Goal: Communication & Community: Ask a question

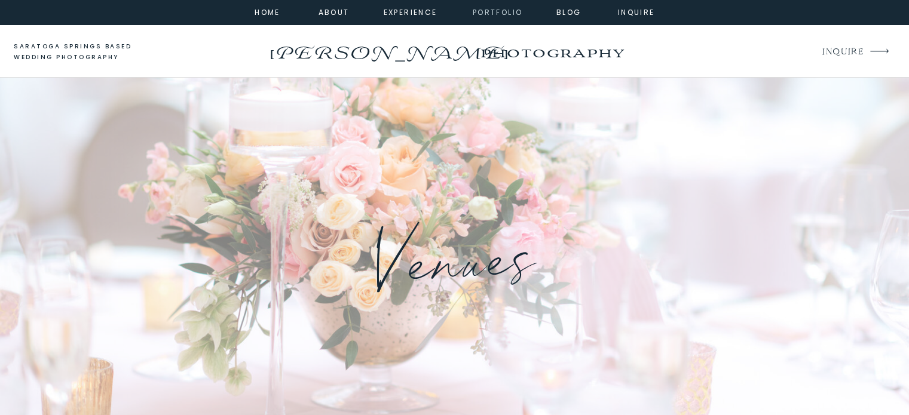
click at [479, 9] on nav "portfolio" at bounding box center [497, 11] width 51 height 11
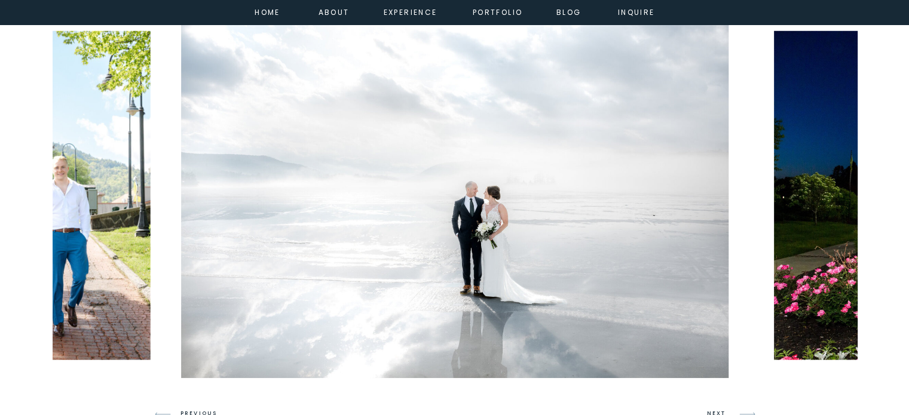
scroll to position [717, 0]
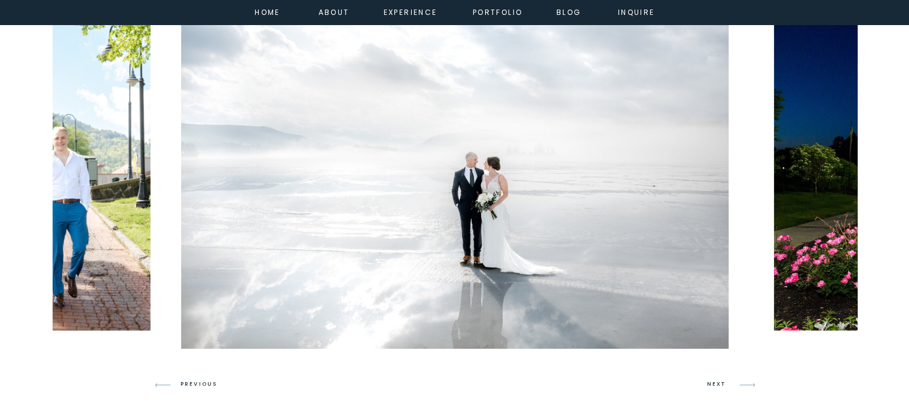
click at [714, 387] on h3 "NEXT" at bounding box center [718, 384] width 23 height 11
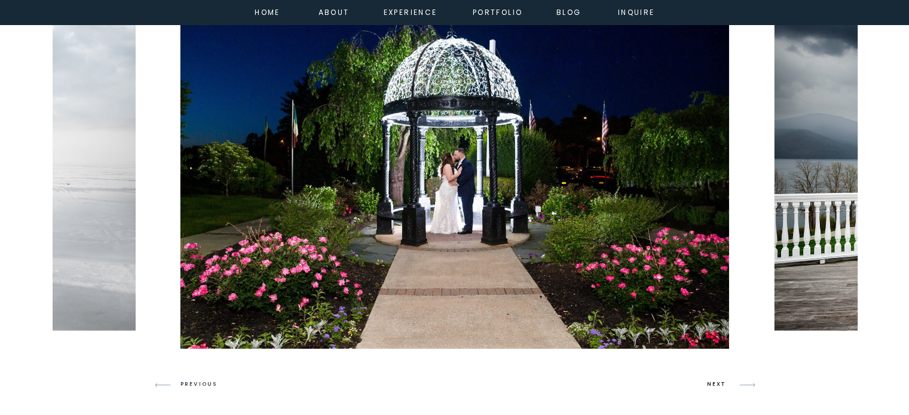
click at [714, 387] on h3 "NEXT" at bounding box center [718, 384] width 23 height 11
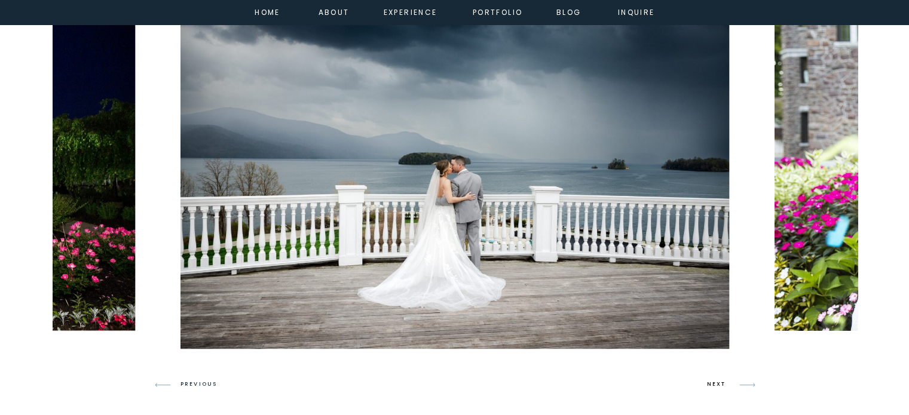
click at [714, 387] on h3 "NEXT" at bounding box center [718, 384] width 23 height 11
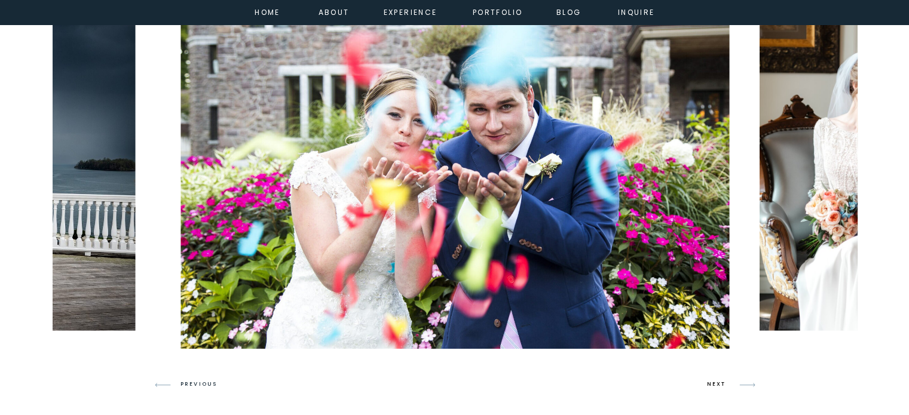
click at [714, 387] on h3 "NEXT" at bounding box center [718, 384] width 23 height 11
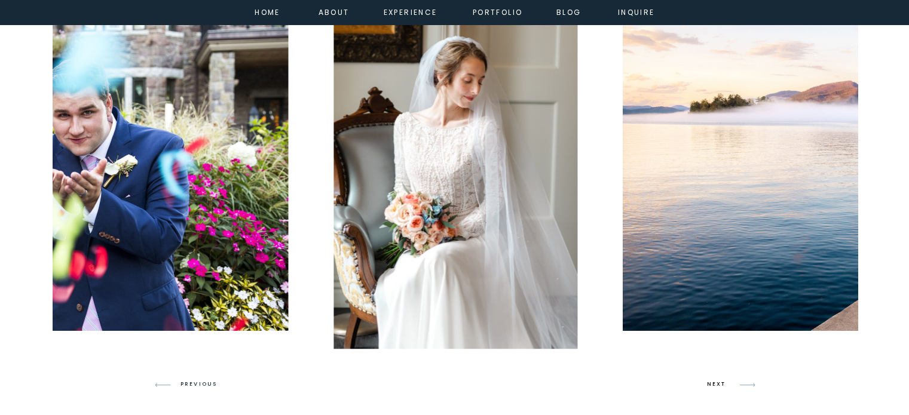
click at [714, 387] on h3 "NEXT" at bounding box center [718, 384] width 23 height 11
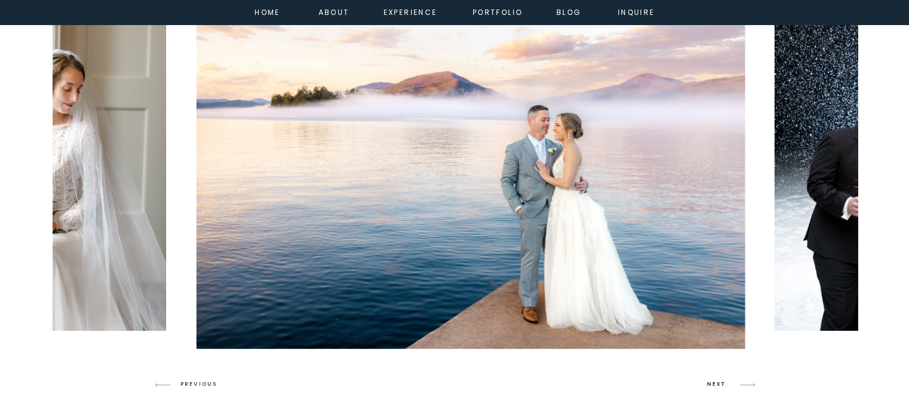
click at [714, 387] on h3 "NEXT" at bounding box center [718, 384] width 23 height 11
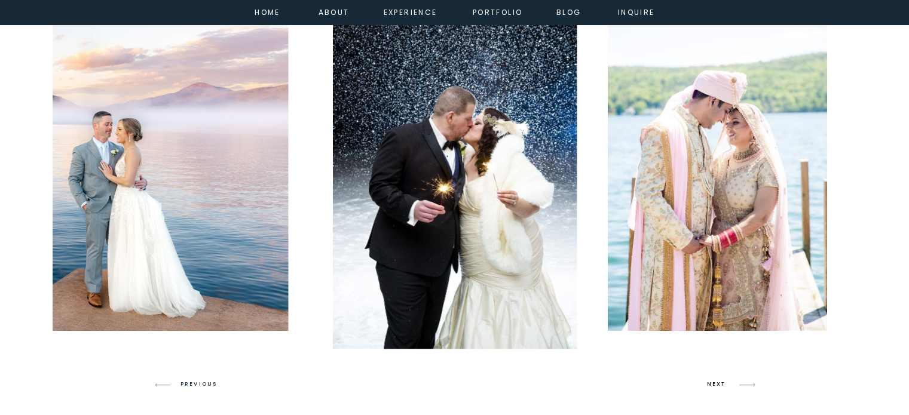
click at [714, 387] on h3 "NEXT" at bounding box center [718, 384] width 23 height 11
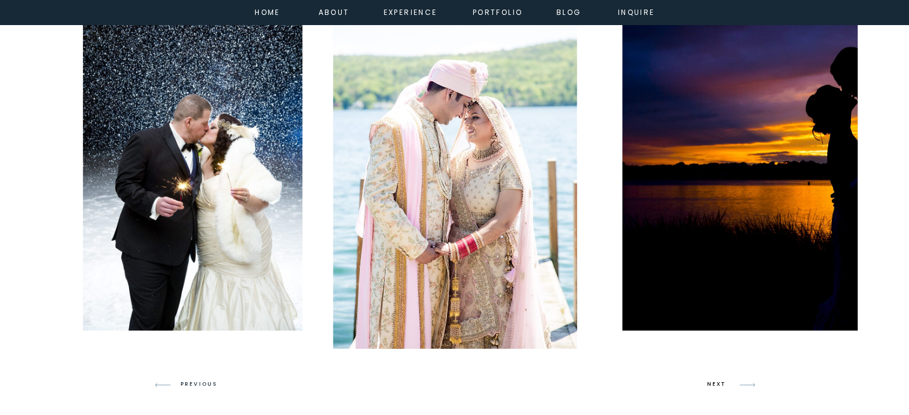
click at [714, 387] on h3 "NEXT" at bounding box center [718, 384] width 23 height 11
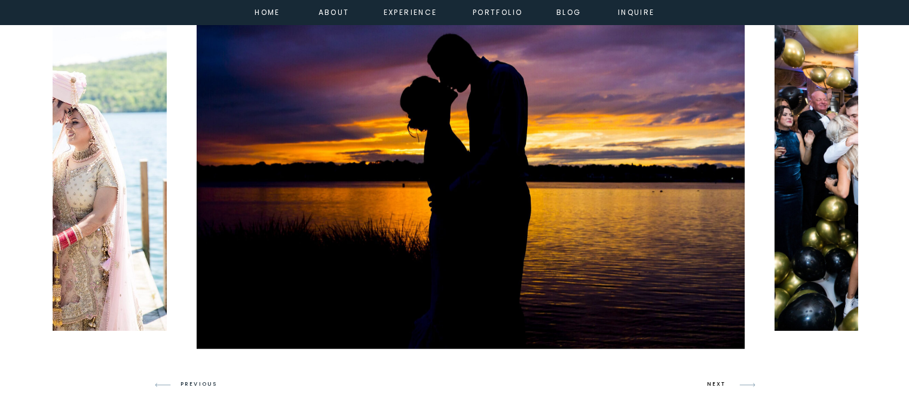
click at [714, 387] on h3 "NEXT" at bounding box center [718, 384] width 23 height 11
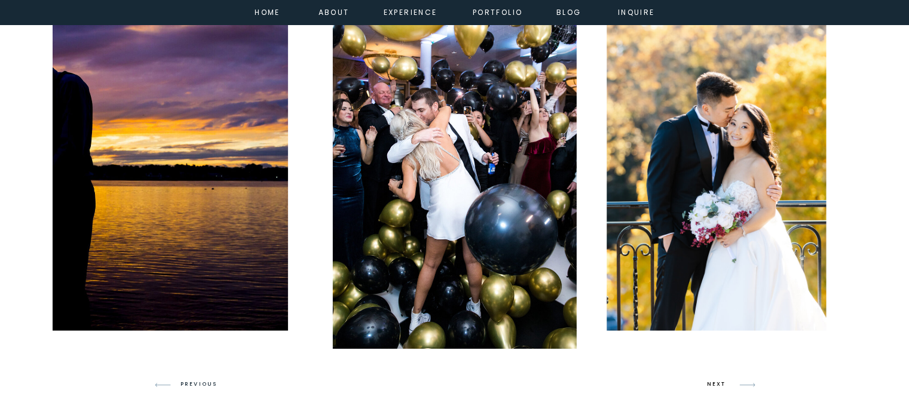
click at [714, 387] on h3 "NEXT" at bounding box center [718, 384] width 23 height 11
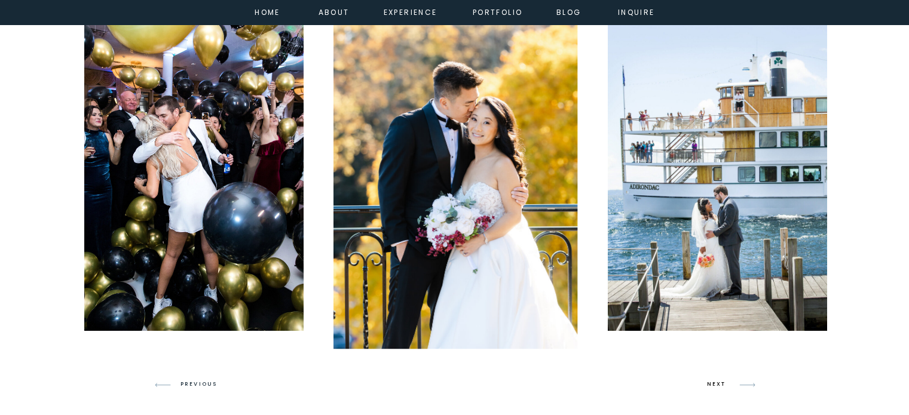
click at [714, 387] on h3 "NEXT" at bounding box center [718, 384] width 23 height 11
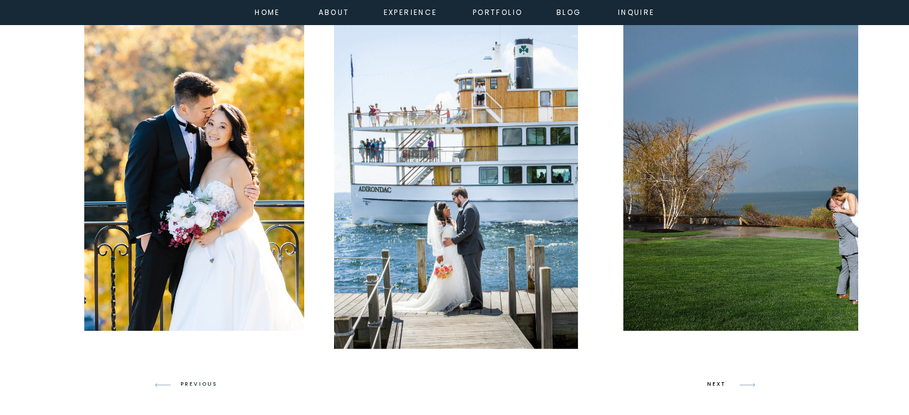
click at [714, 387] on h3 "NEXT" at bounding box center [718, 384] width 23 height 11
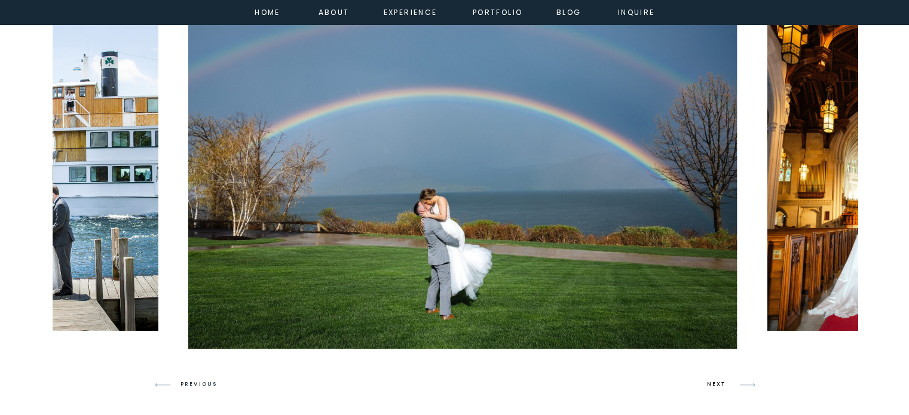
click at [714, 387] on h3 "NEXT" at bounding box center [718, 384] width 23 height 11
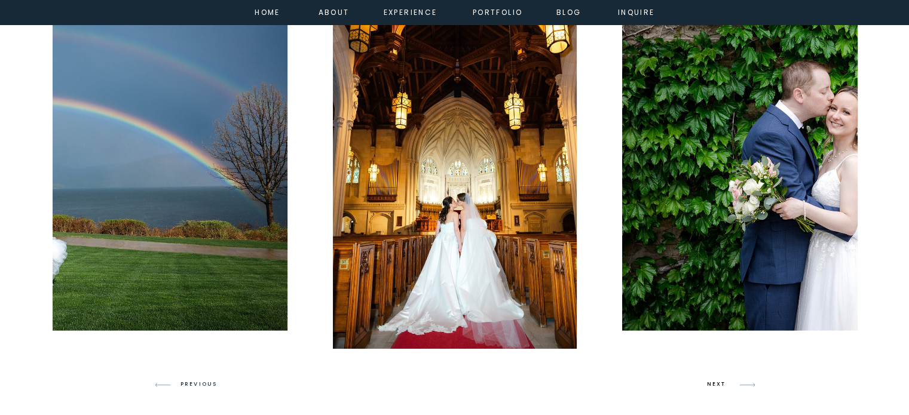
click at [714, 387] on h3 "NEXT" at bounding box center [718, 384] width 23 height 11
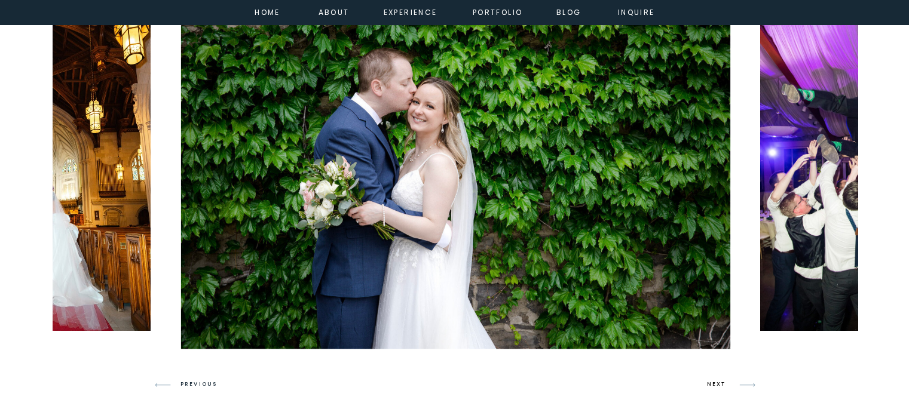
click at [714, 387] on h3 "NEXT" at bounding box center [718, 384] width 23 height 11
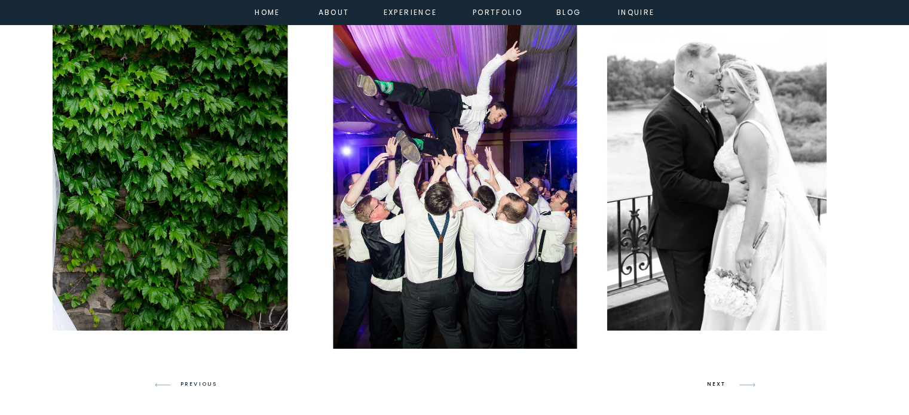
click at [714, 387] on h3 "NEXT" at bounding box center [718, 384] width 23 height 11
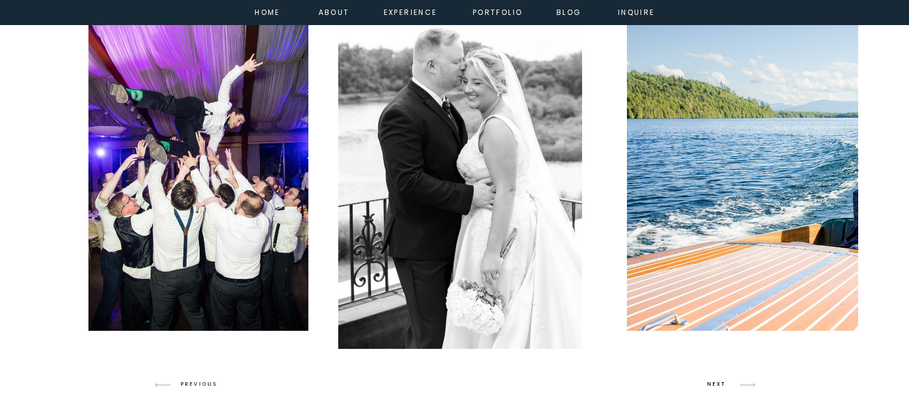
click at [714, 387] on h3 "NEXT" at bounding box center [718, 384] width 23 height 11
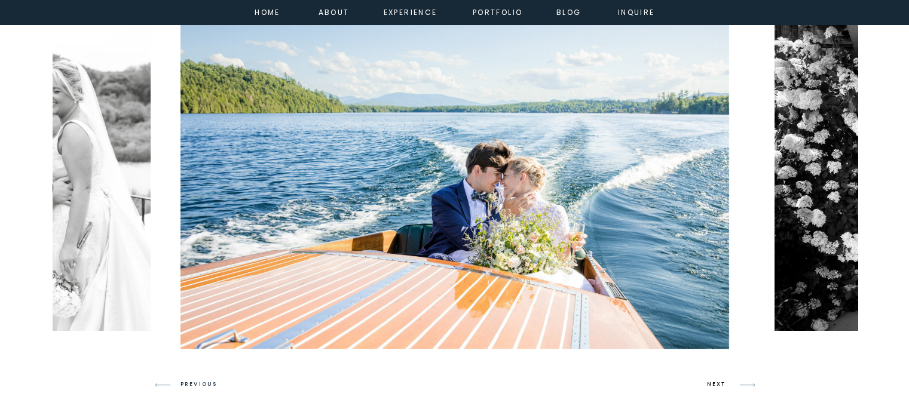
click at [714, 387] on h3 "NEXT" at bounding box center [718, 384] width 23 height 11
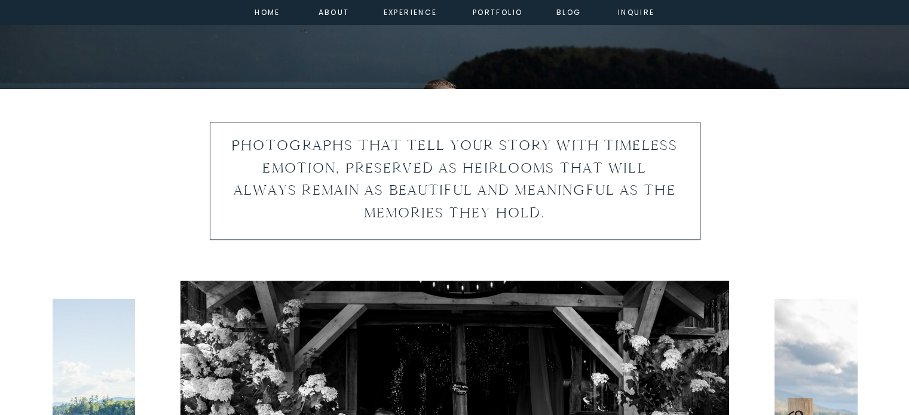
scroll to position [418, 0]
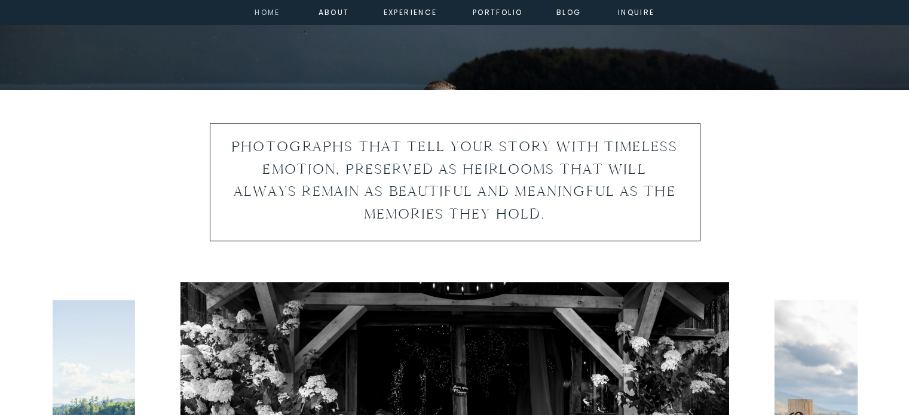
click at [281, 16] on nav "home" at bounding box center [268, 11] width 32 height 11
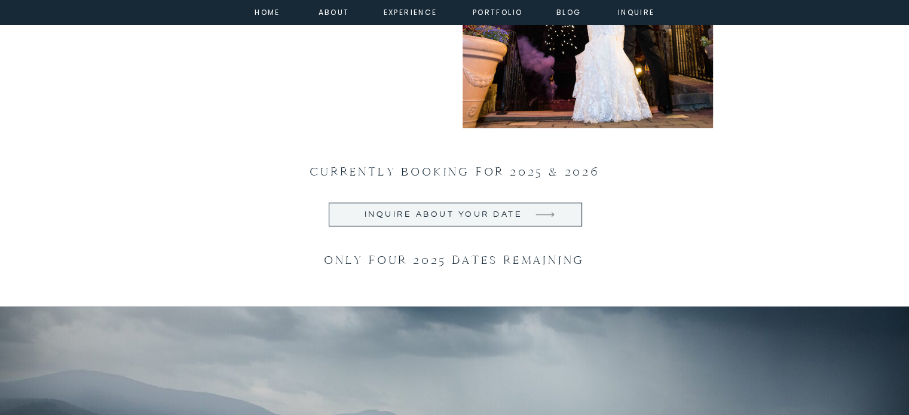
scroll to position [1375, 0]
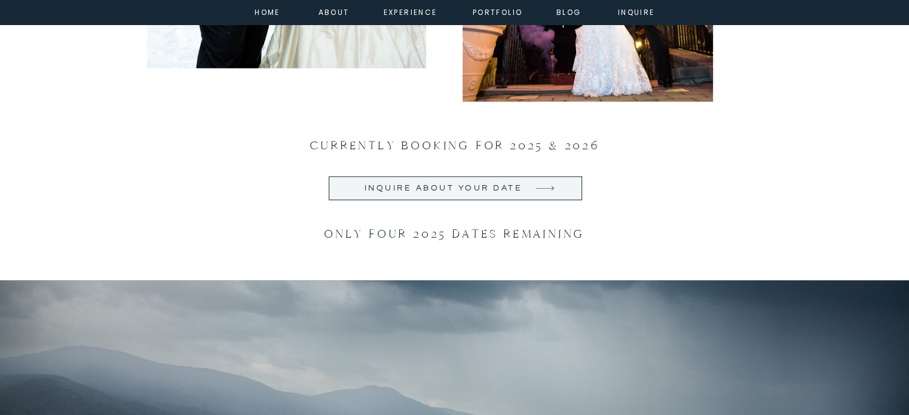
click at [541, 200] on div at bounding box center [545, 188] width 44 height 24
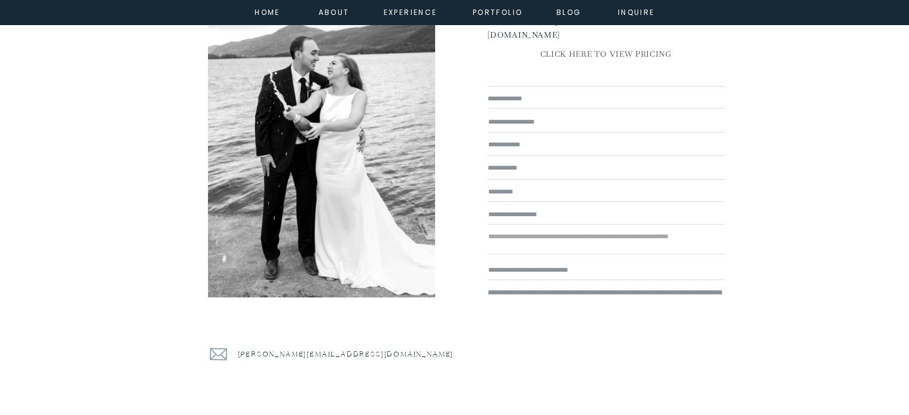
scroll to position [120, 0]
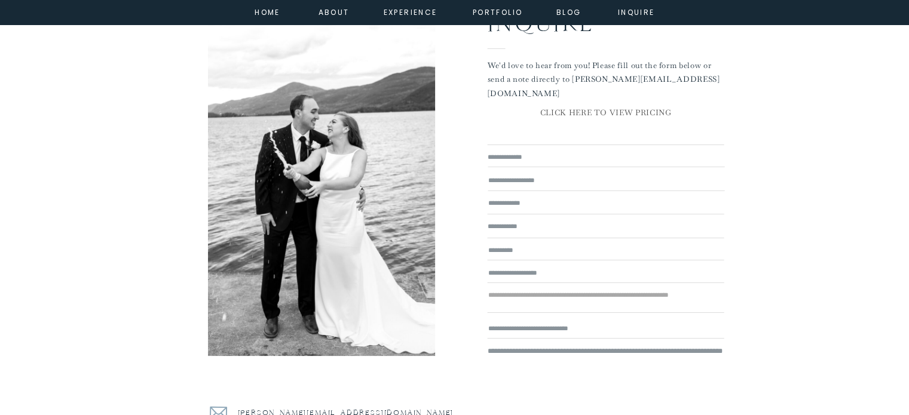
click at [506, 157] on textarea at bounding box center [606, 157] width 237 height 13
type textarea "**********"
click at [515, 226] on textarea at bounding box center [606, 227] width 237 height 12
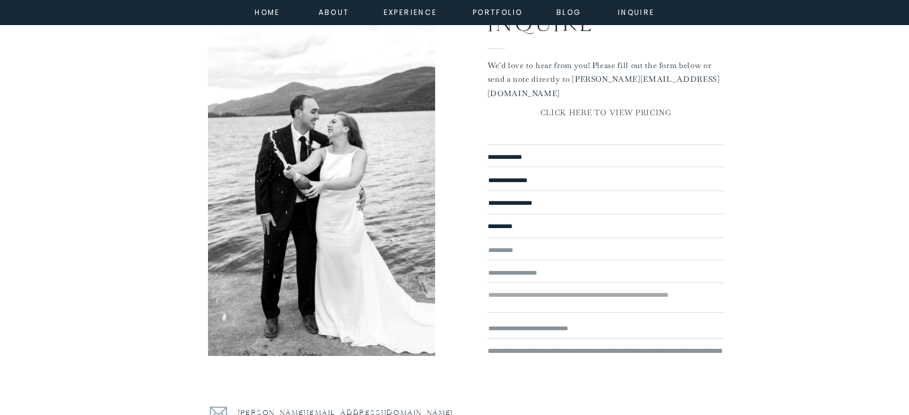
type textarea "**********"
click at [517, 249] on textarea at bounding box center [606, 249] width 237 height 11
type textarea "********"
click at [519, 272] on textarea at bounding box center [606, 273] width 237 height 13
type textarea "**********"
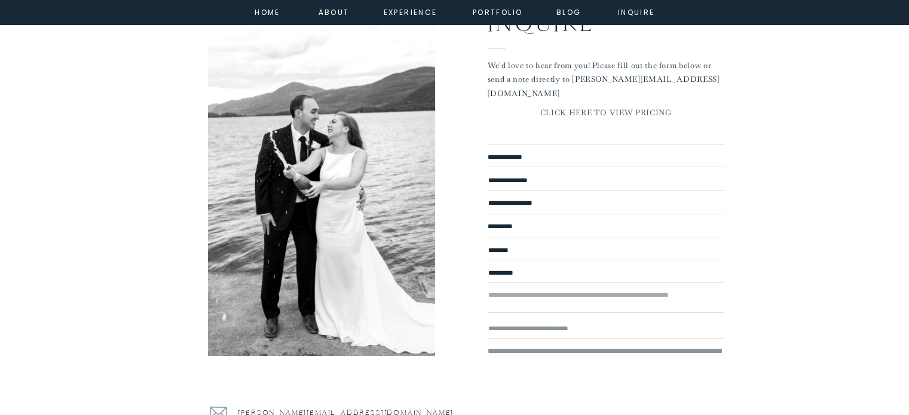
click at [535, 299] on textarea at bounding box center [606, 300] width 237 height 23
type textarea "**********"
click at [533, 329] on textarea at bounding box center [606, 329] width 237 height 13
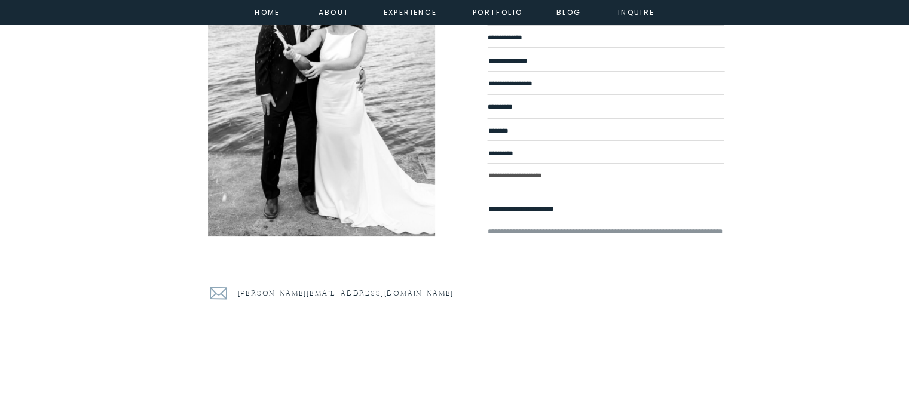
type textarea "**********"
click at [541, 229] on textarea at bounding box center [606, 325] width 237 height 198
type textarea "*"
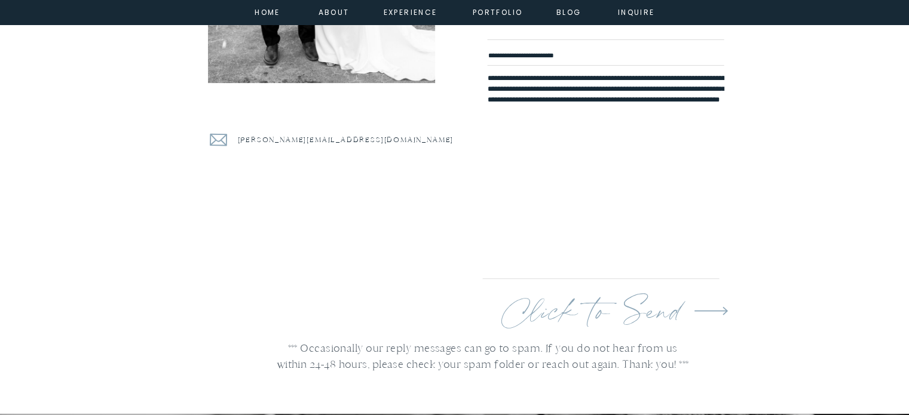
scroll to position [359, 0]
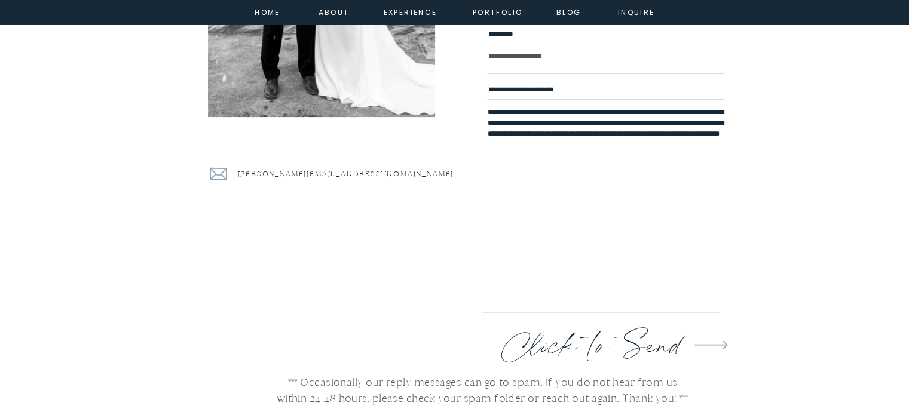
type textarea "**********"
click at [655, 353] on p "Click to Send" at bounding box center [602, 341] width 200 height 36
